Goal: Task Accomplishment & Management: Use online tool/utility

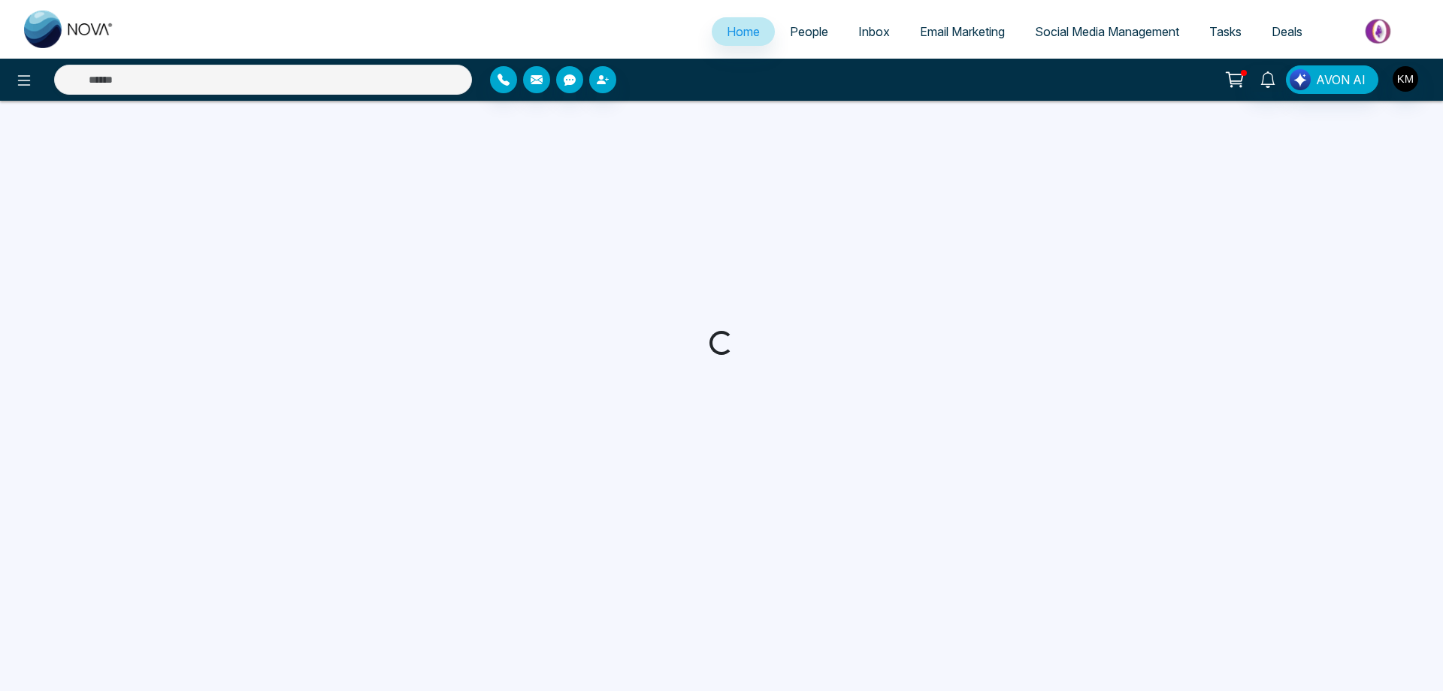
select select "*"
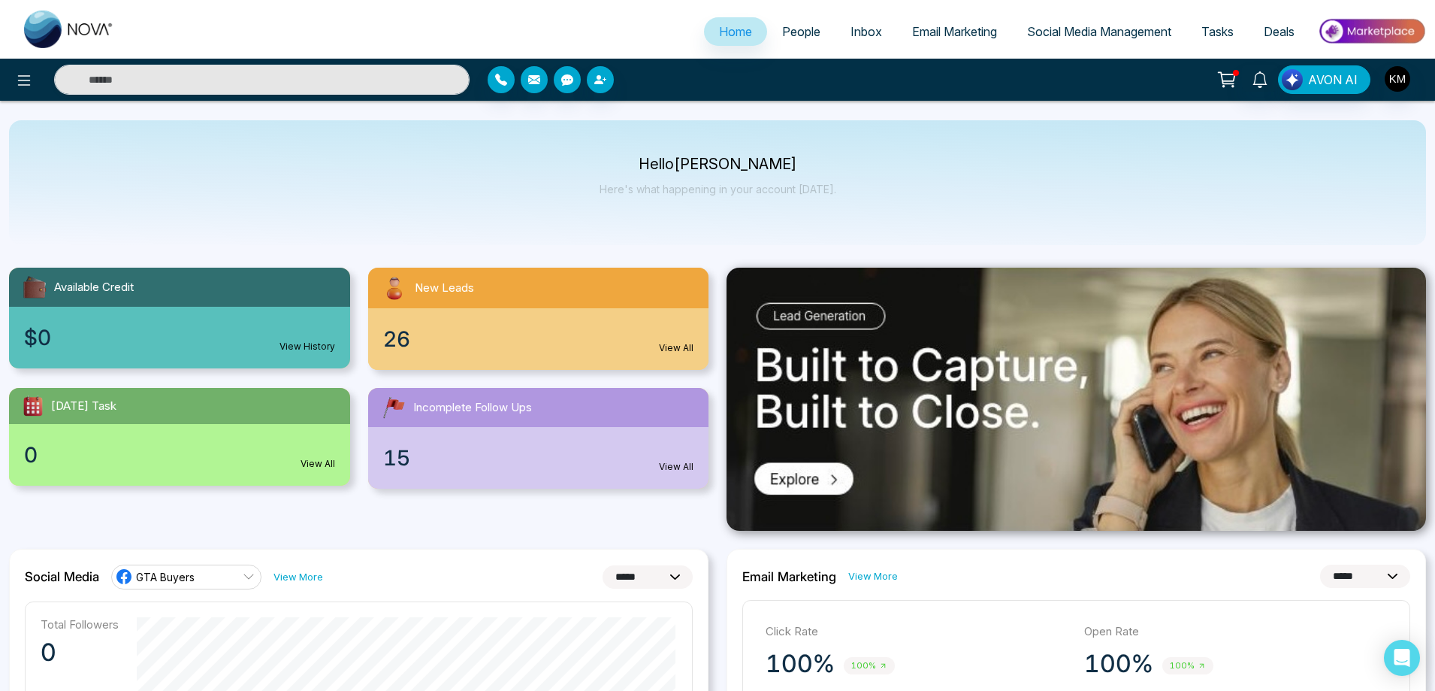
click at [927, 35] on span "Email Marketing" at bounding box center [954, 31] width 85 height 15
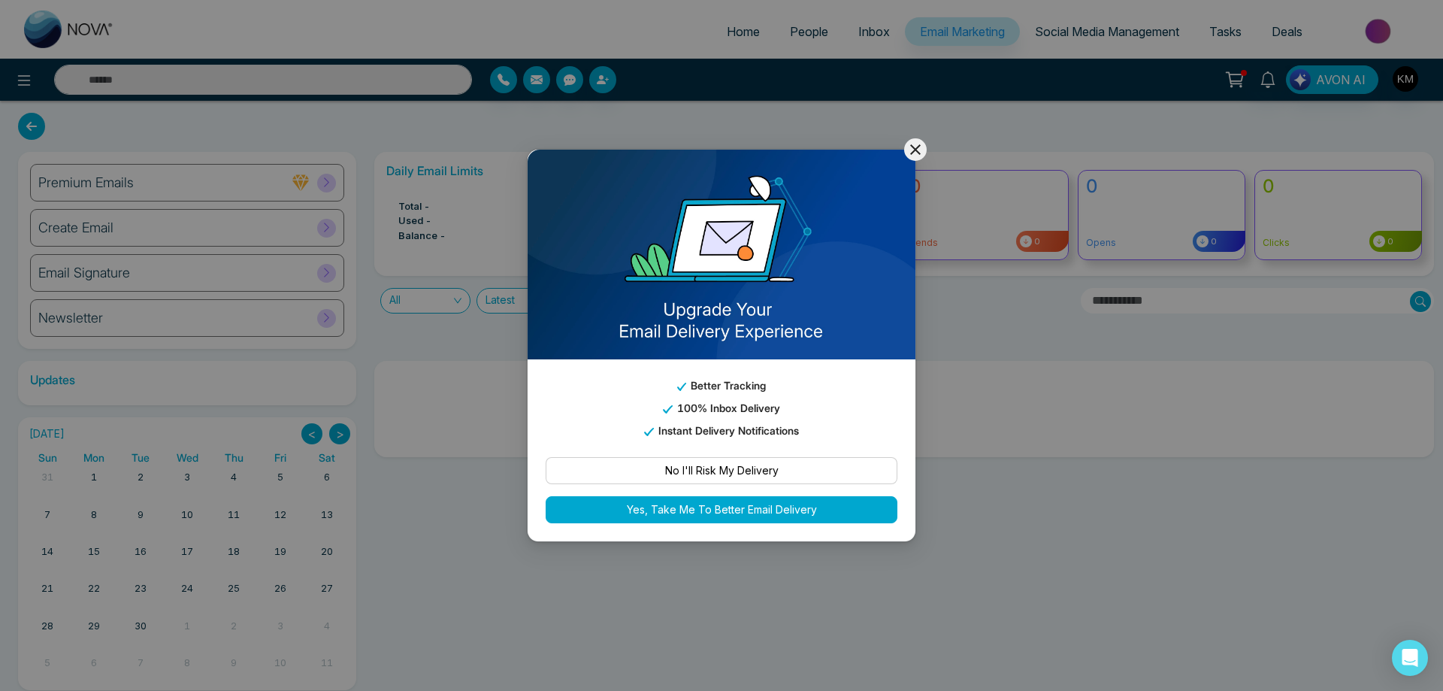
click at [917, 156] on icon at bounding box center [915, 150] width 18 height 18
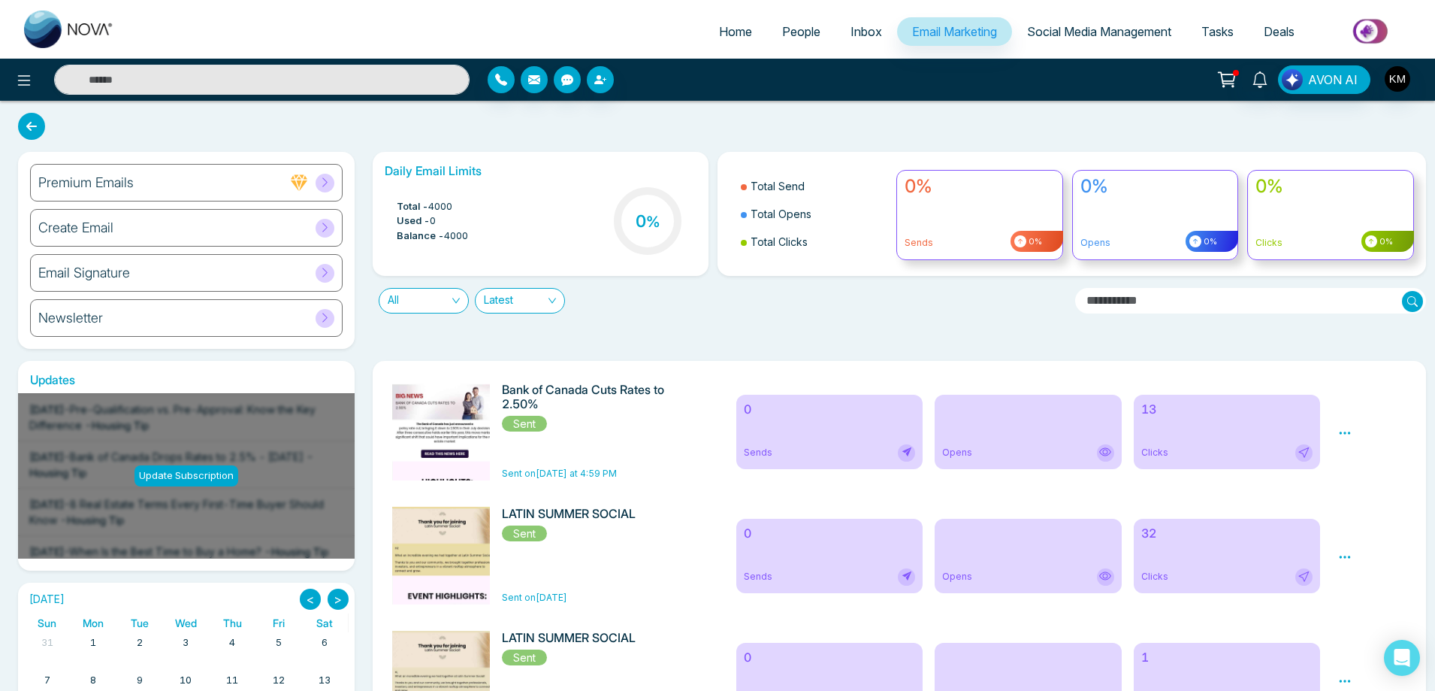
click at [128, 219] on div "Create Email" at bounding box center [186, 228] width 313 height 38
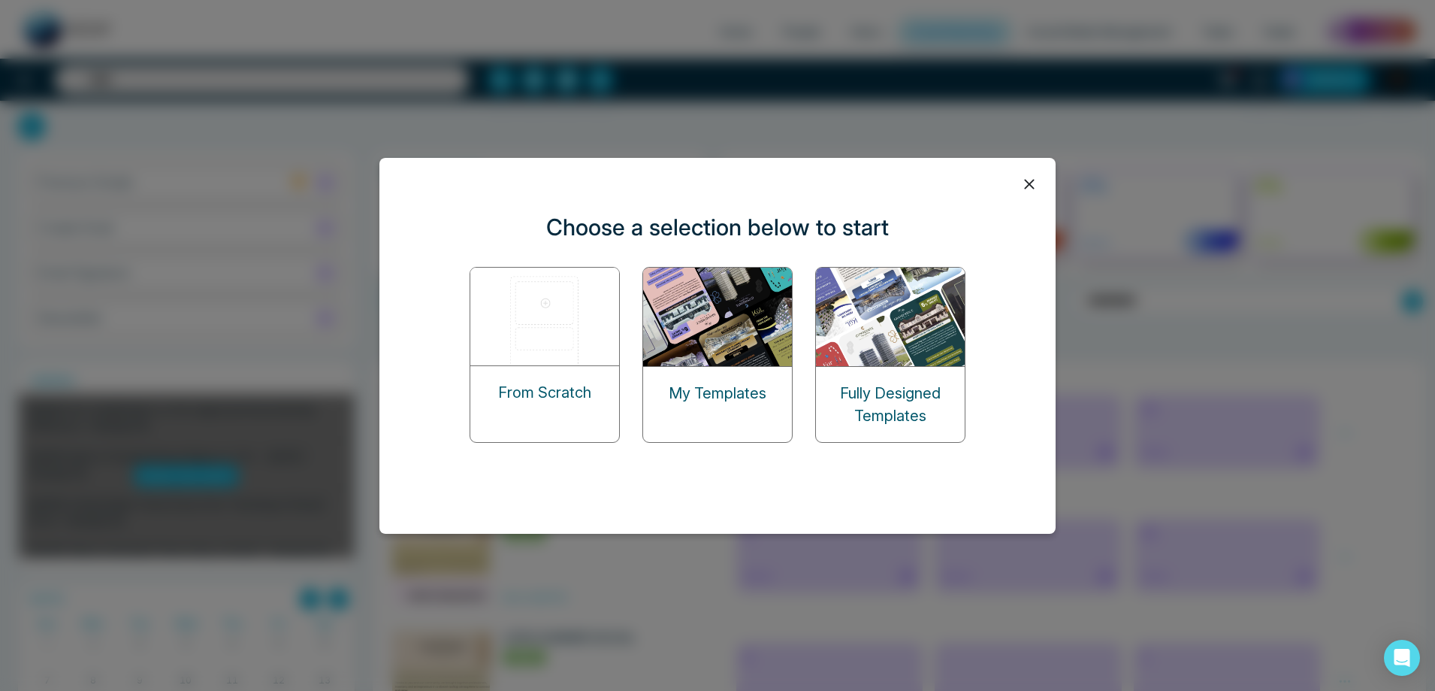
click at [691, 373] on div "My Templates" at bounding box center [717, 393] width 149 height 53
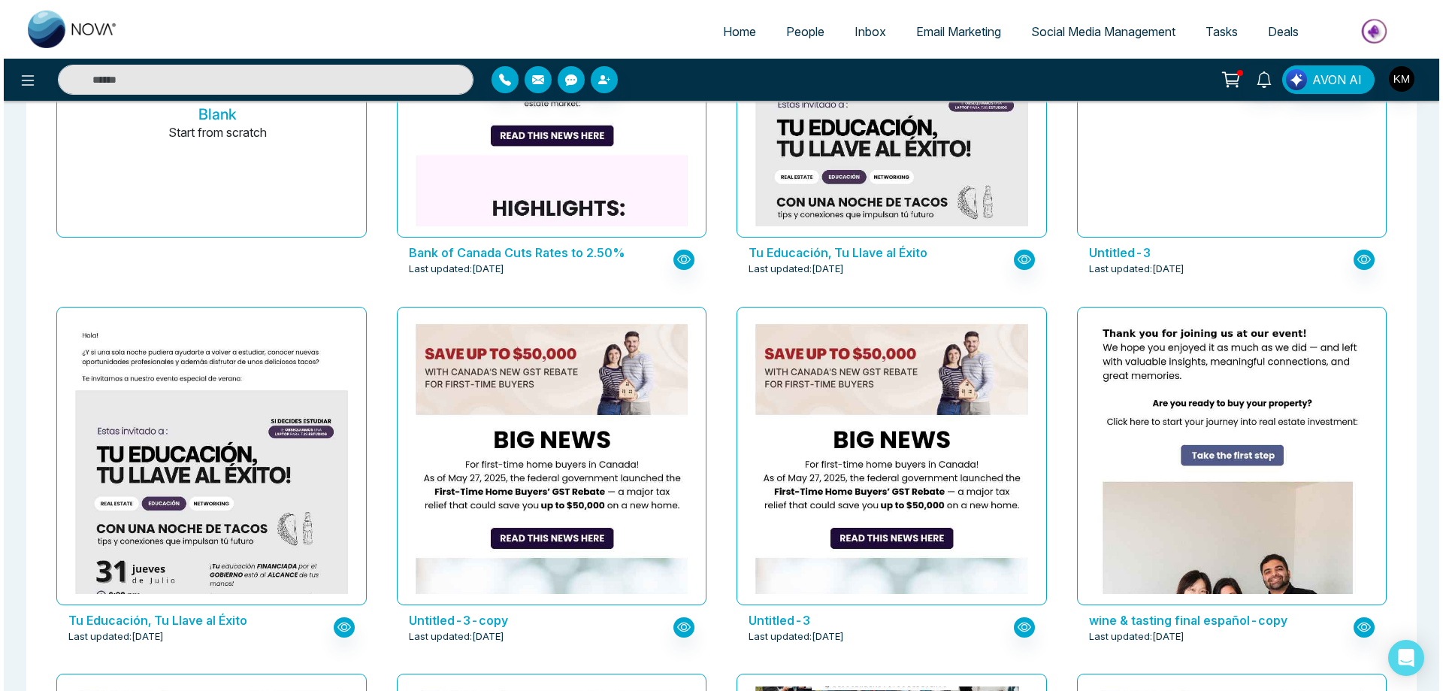
scroll to position [225, 0]
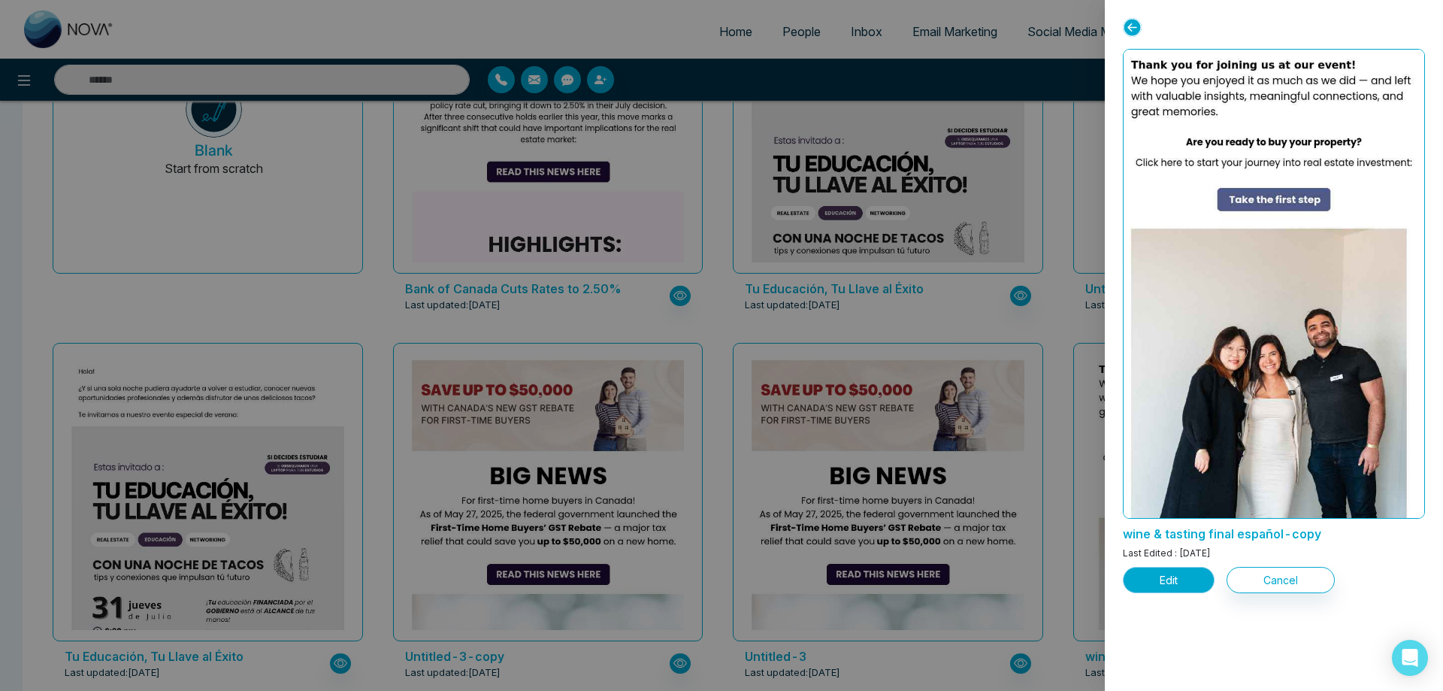
click at [1177, 583] on button "Edit" at bounding box center [1169, 580] width 92 height 26
